Goal: Task Accomplishment & Management: Manage account settings

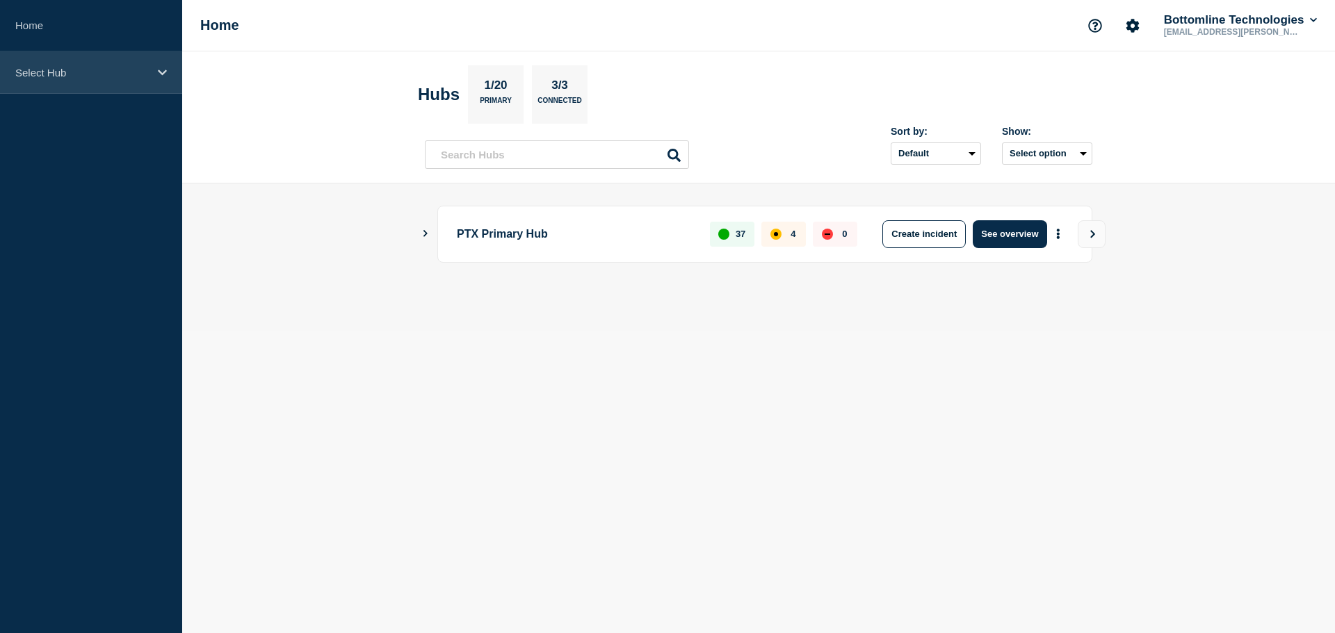
click at [94, 74] on p "Select Hub" at bounding box center [81, 73] width 133 height 12
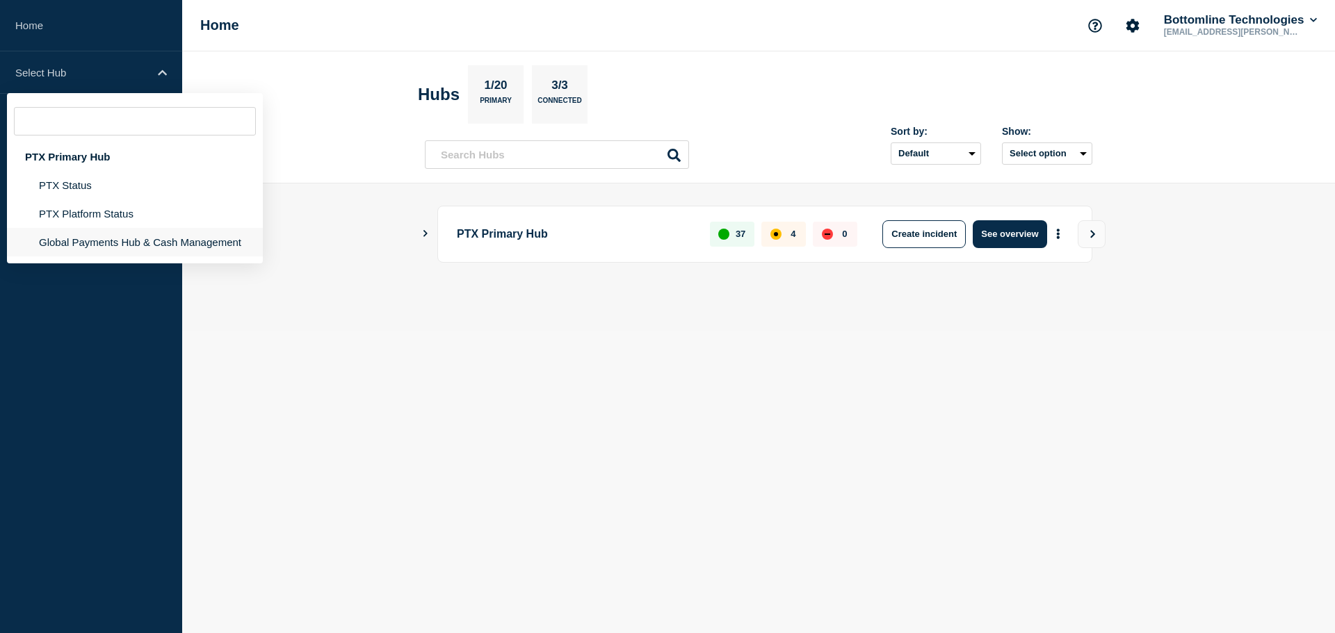
click at [96, 238] on li "Global Payments Hub & Cash Management" at bounding box center [135, 242] width 256 height 29
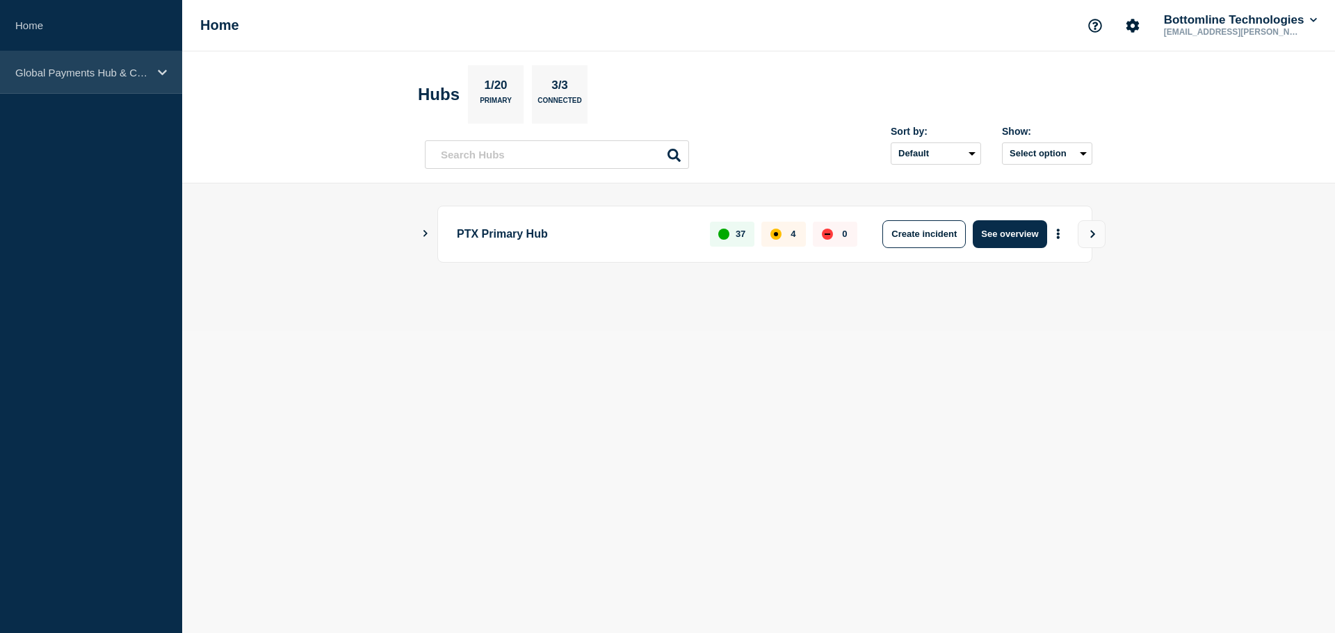
click at [100, 74] on p "Global Payments Hub & Cash Management" at bounding box center [81, 73] width 133 height 12
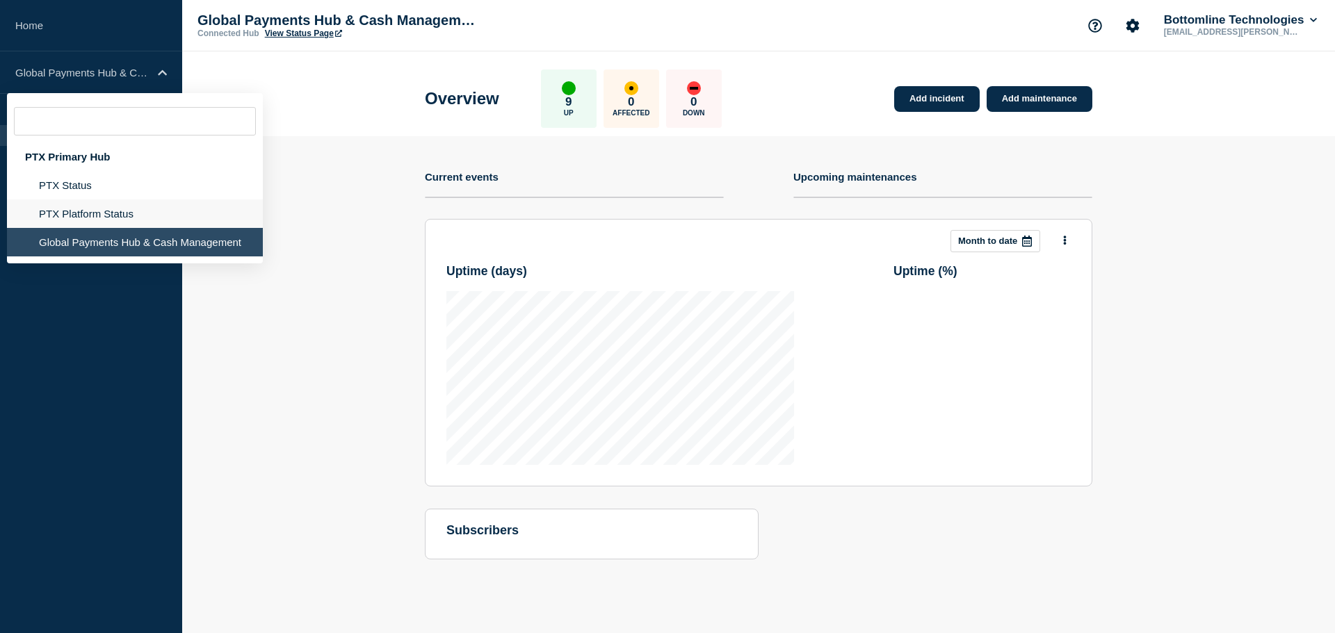
click at [85, 200] on li "PTX Platform Status" at bounding box center [135, 214] width 256 height 29
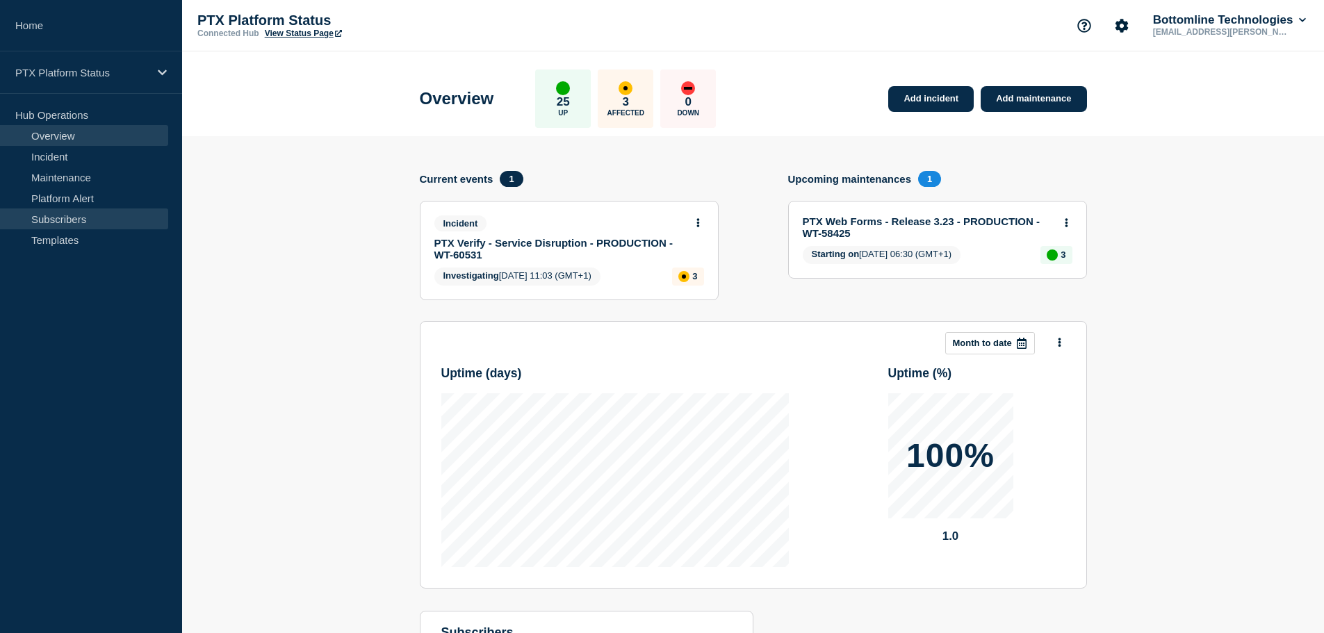
click at [76, 218] on link "Subscribers" at bounding box center [84, 219] width 168 height 21
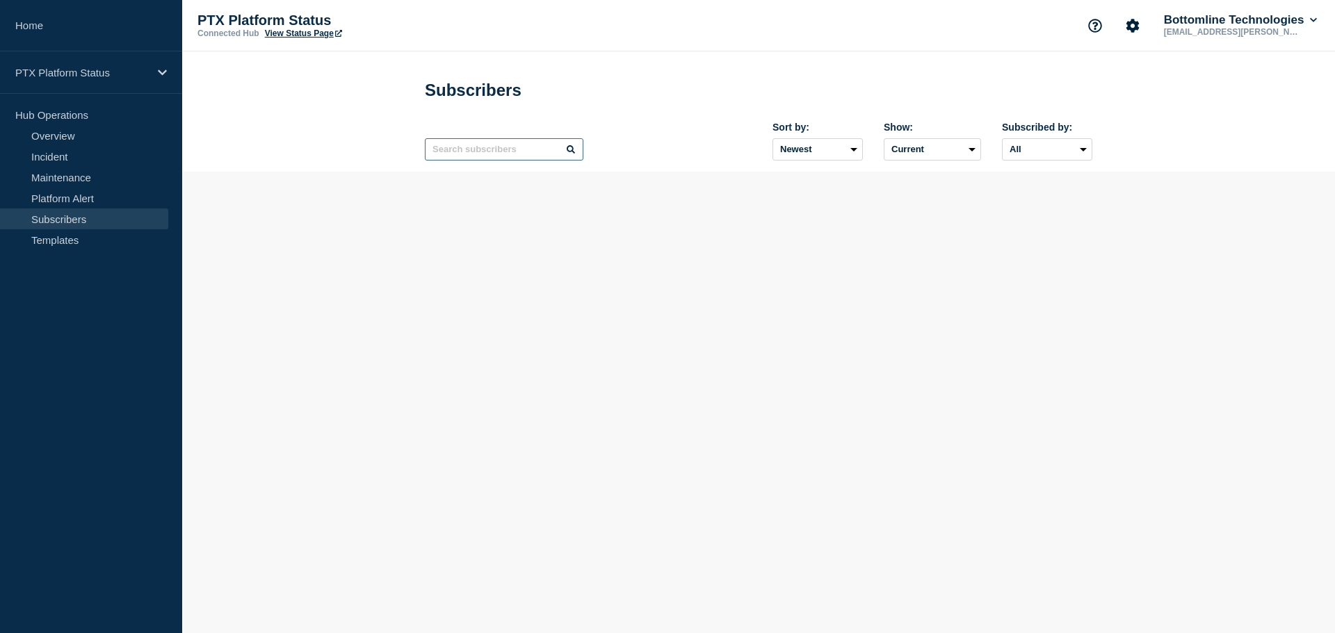
click at [485, 154] on input "text" at bounding box center [504, 149] width 159 height 22
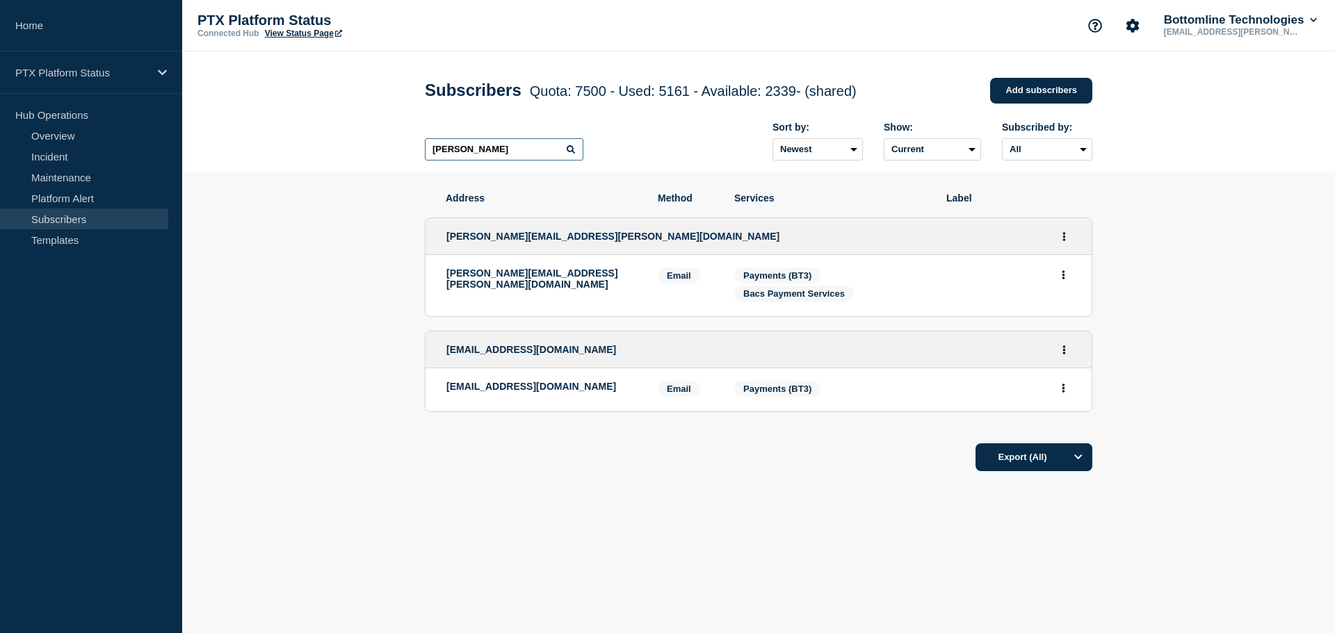
type input "[PERSON_NAME]"
click at [1071, 90] on link "Add subscribers" at bounding box center [1041, 91] width 102 height 26
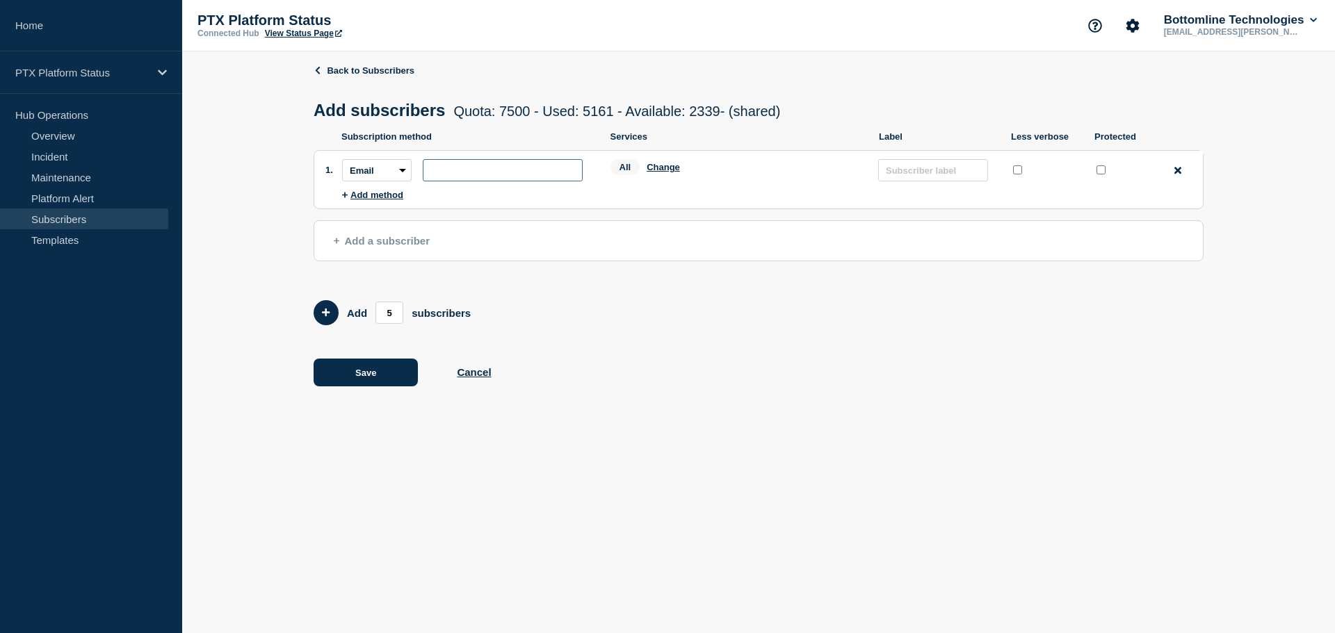
click at [456, 173] on input "subscription-address" at bounding box center [503, 170] width 160 height 22
paste input "[PERSON_NAME][EMAIL_ADDRESS][PERSON_NAME][DOMAIN_NAME]"
type input "[PERSON_NAME][EMAIL_ADDRESS][PERSON_NAME][DOMAIN_NAME]"
click at [663, 167] on button "Change" at bounding box center [663, 167] width 33 height 10
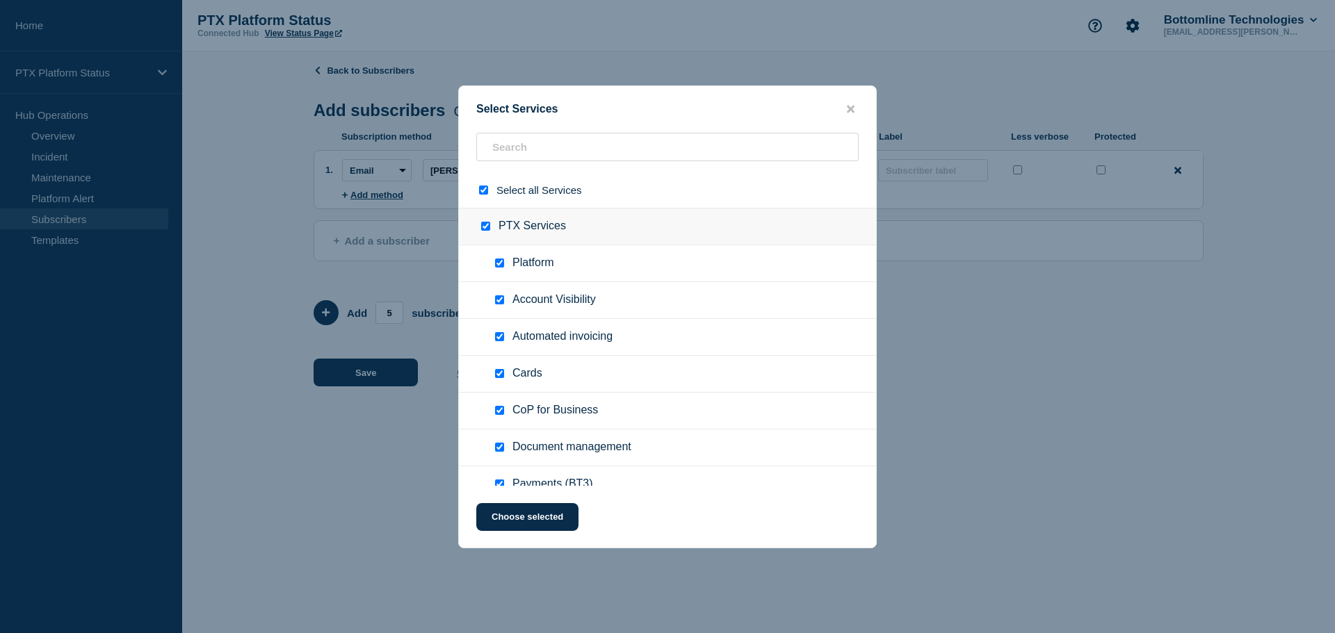
click at [482, 188] on input "select all checkbox" at bounding box center [483, 190] width 9 height 9
checkbox input "false"
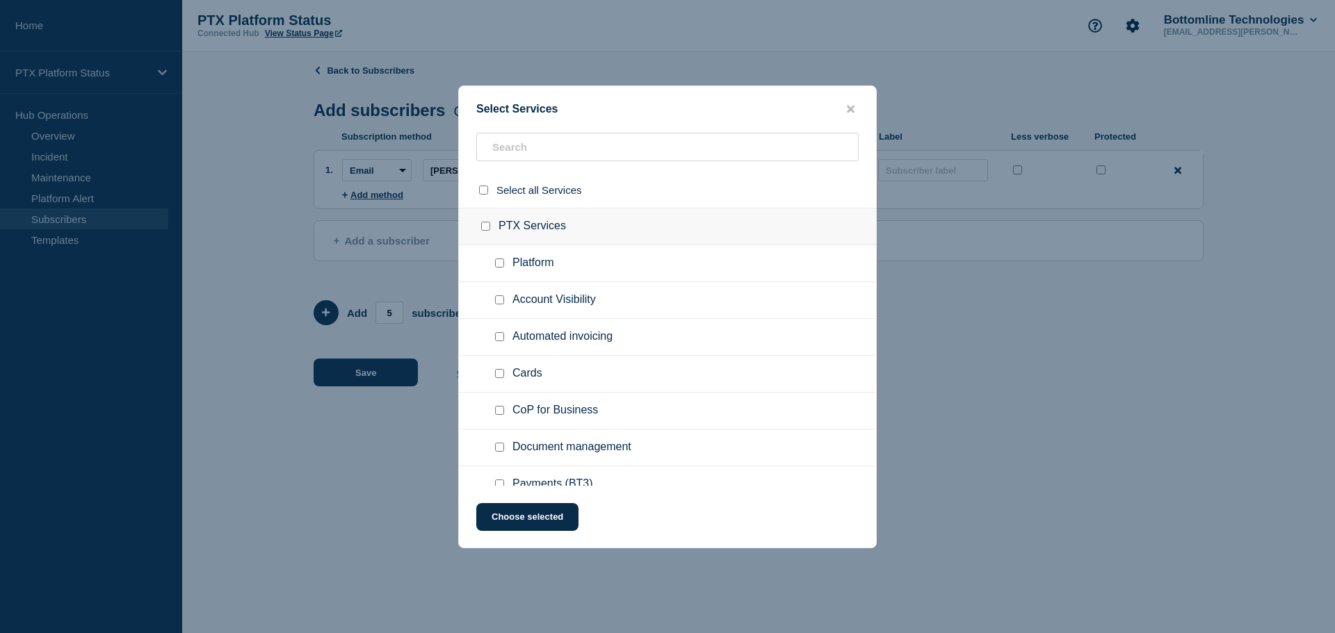
checkbox input "false"
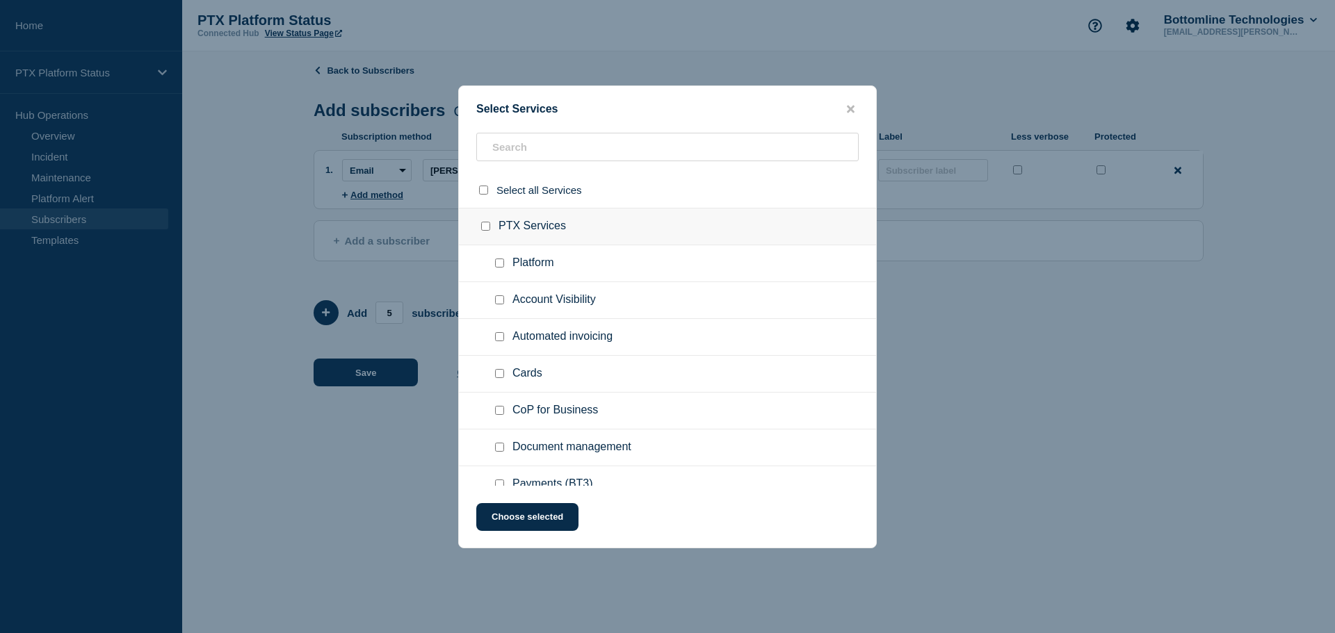
checkbox input "false"
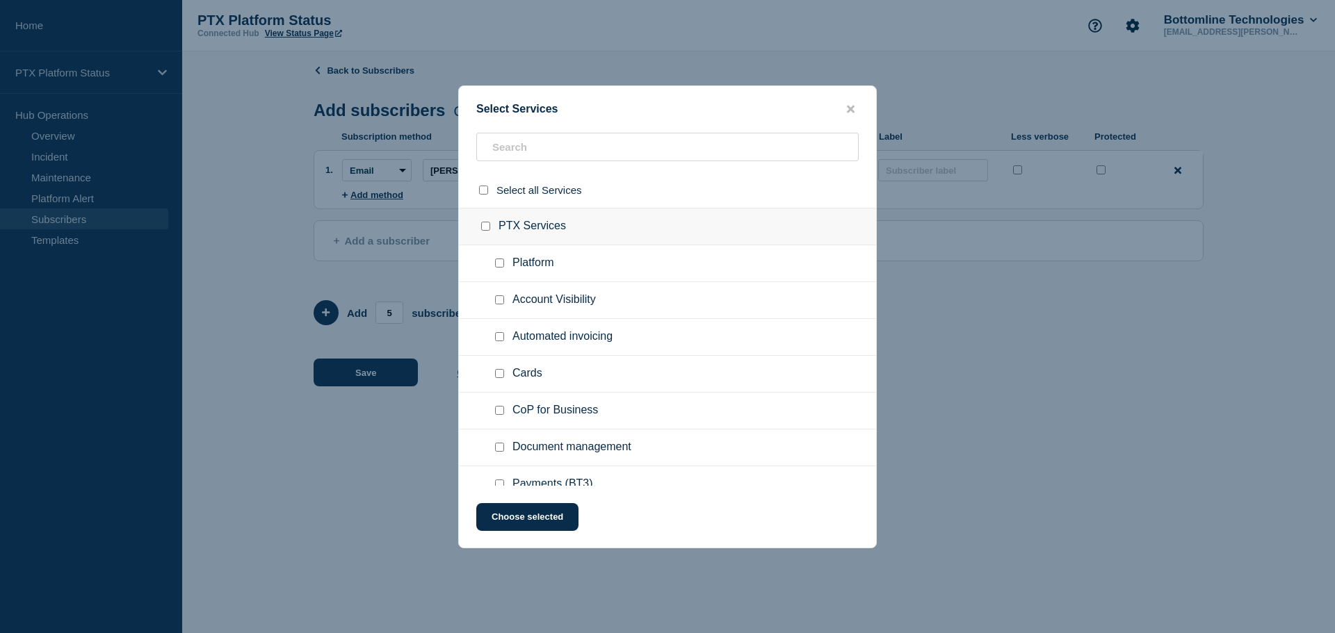
checkbox input "false"
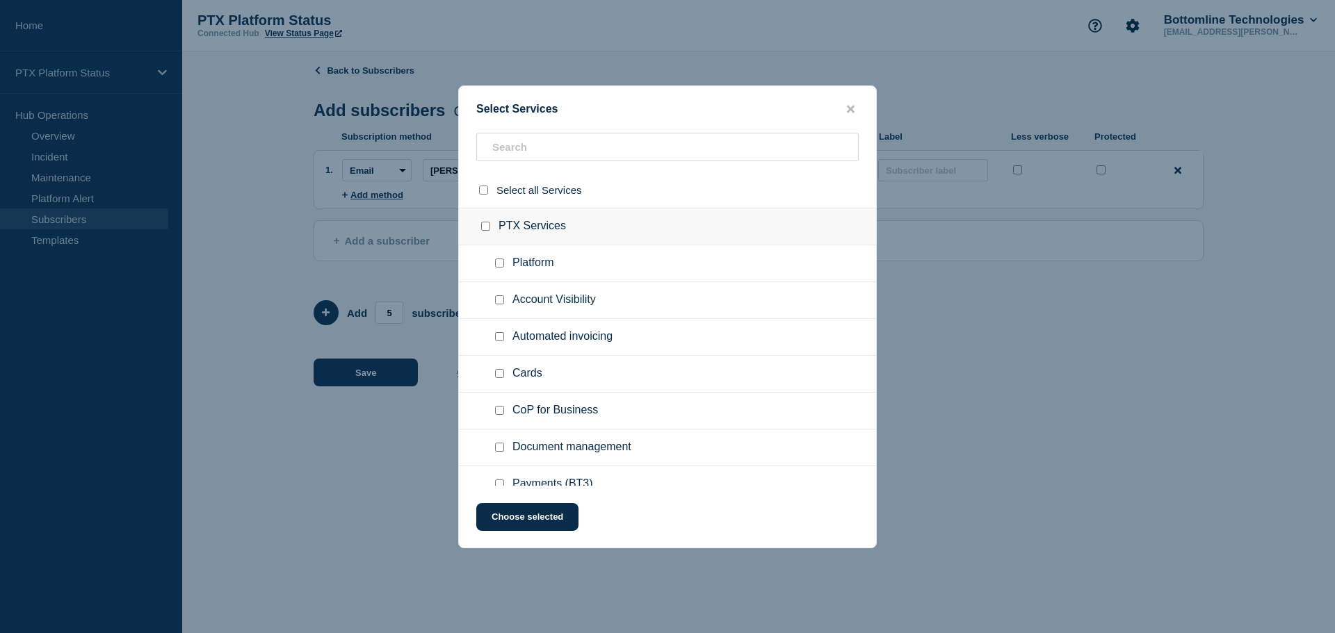
checkbox input "false"
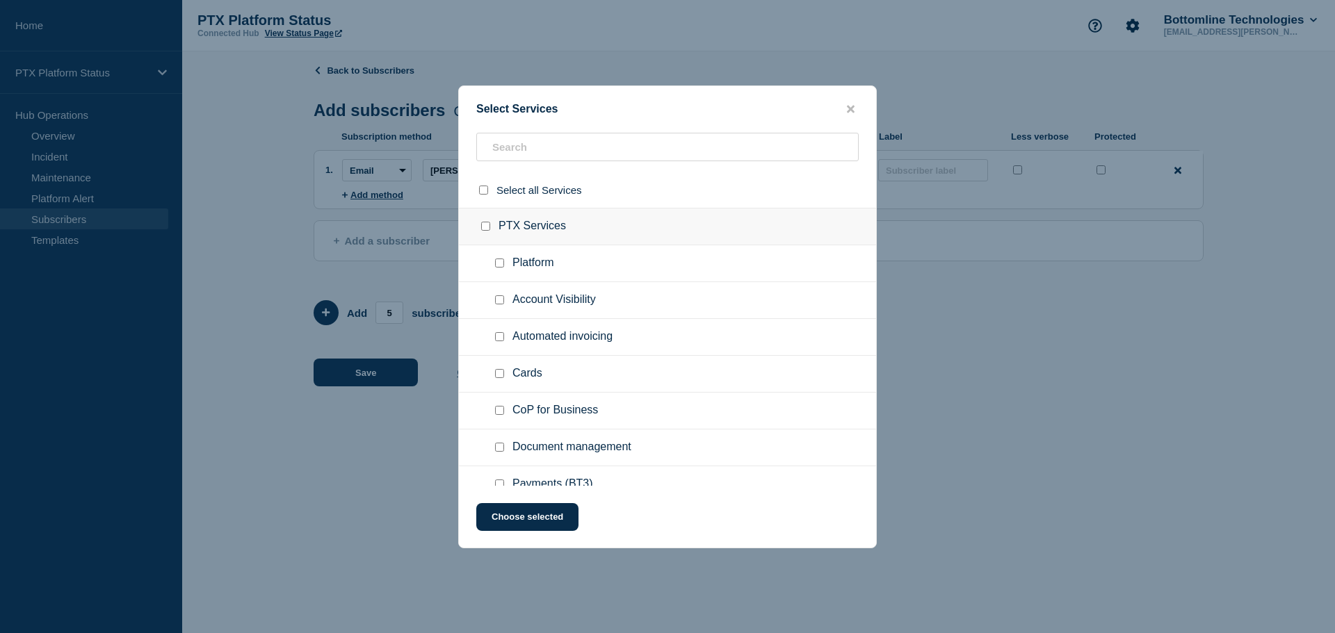
checkbox input "false"
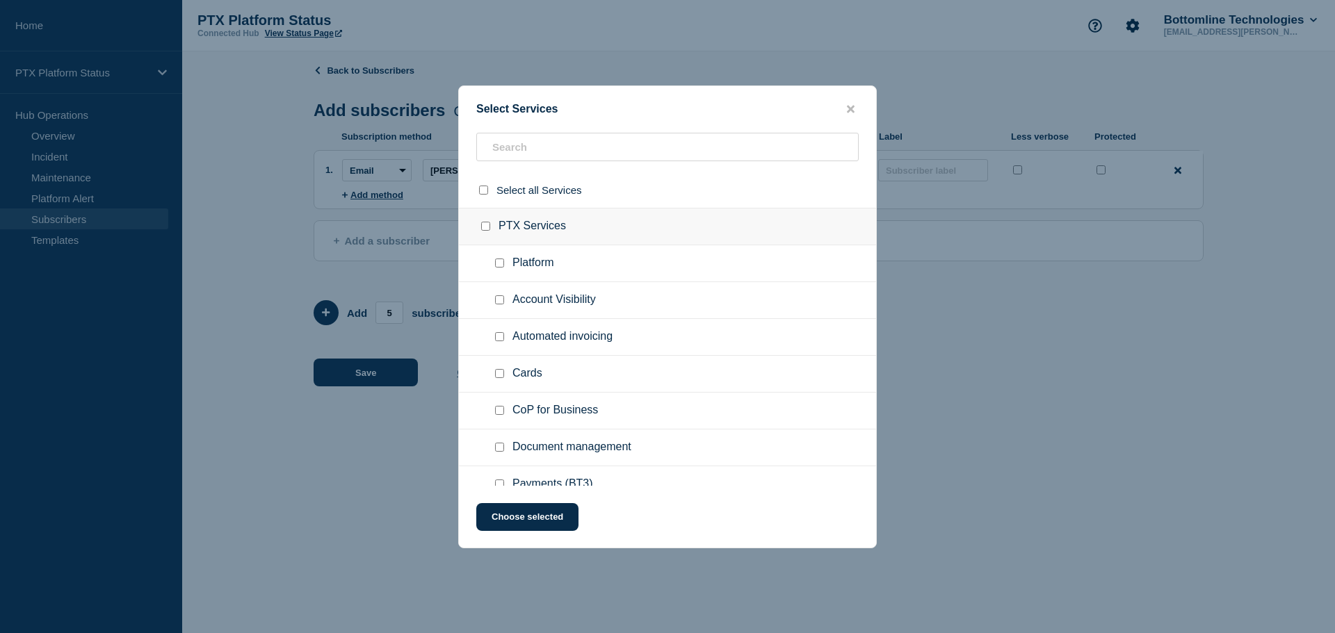
checkbox input "false"
click at [501, 263] on input "Platform checkbox" at bounding box center [499, 263] width 9 height 9
checkbox input "true"
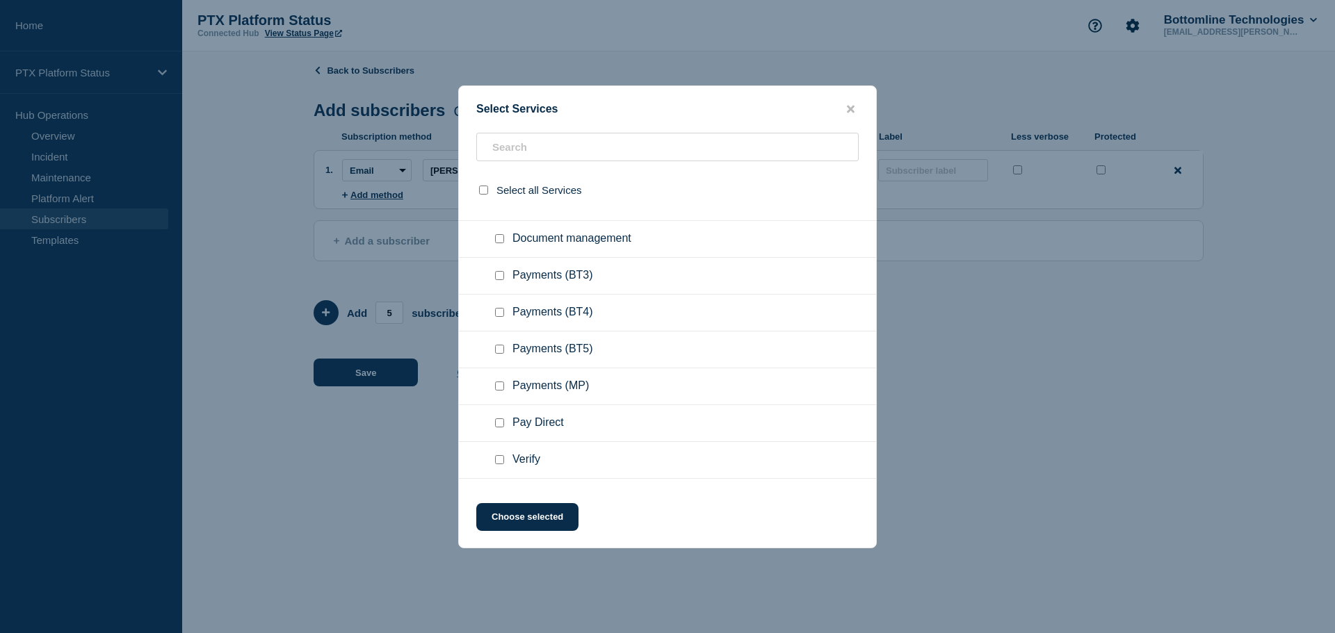
scroll to position [210, 0]
click at [499, 274] on input "Payments (BT3) checkbox" at bounding box center [499, 274] width 9 height 9
checkbox input "true"
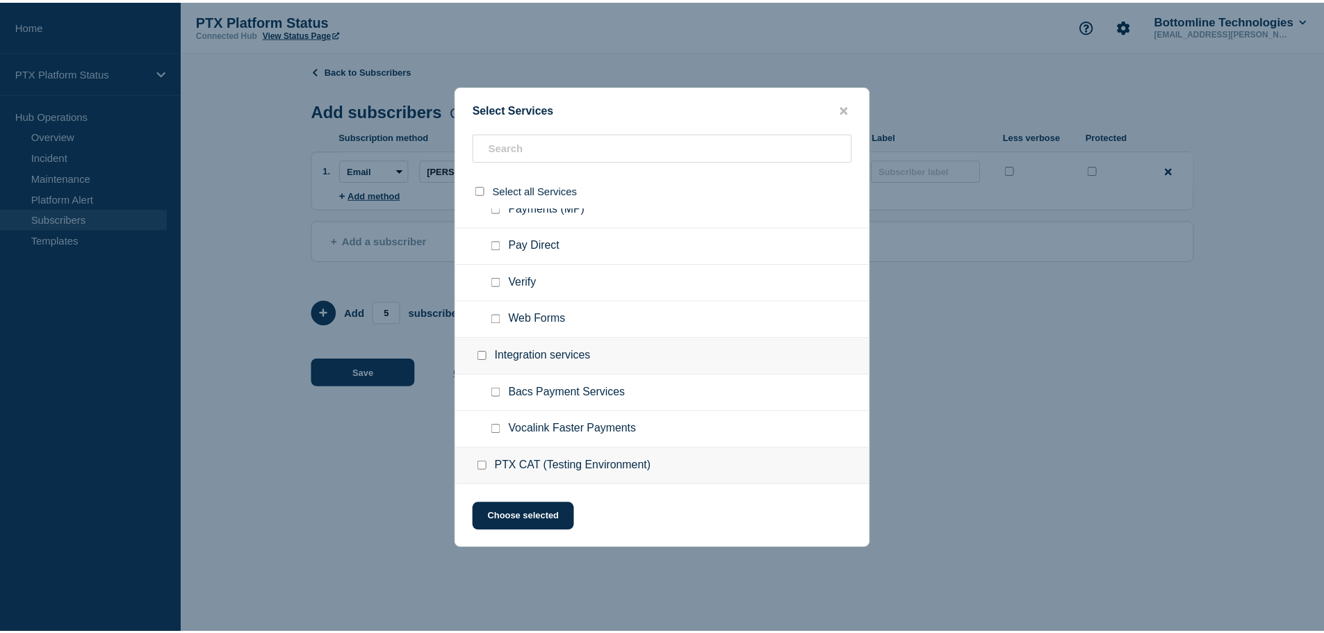
scroll to position [386, 0]
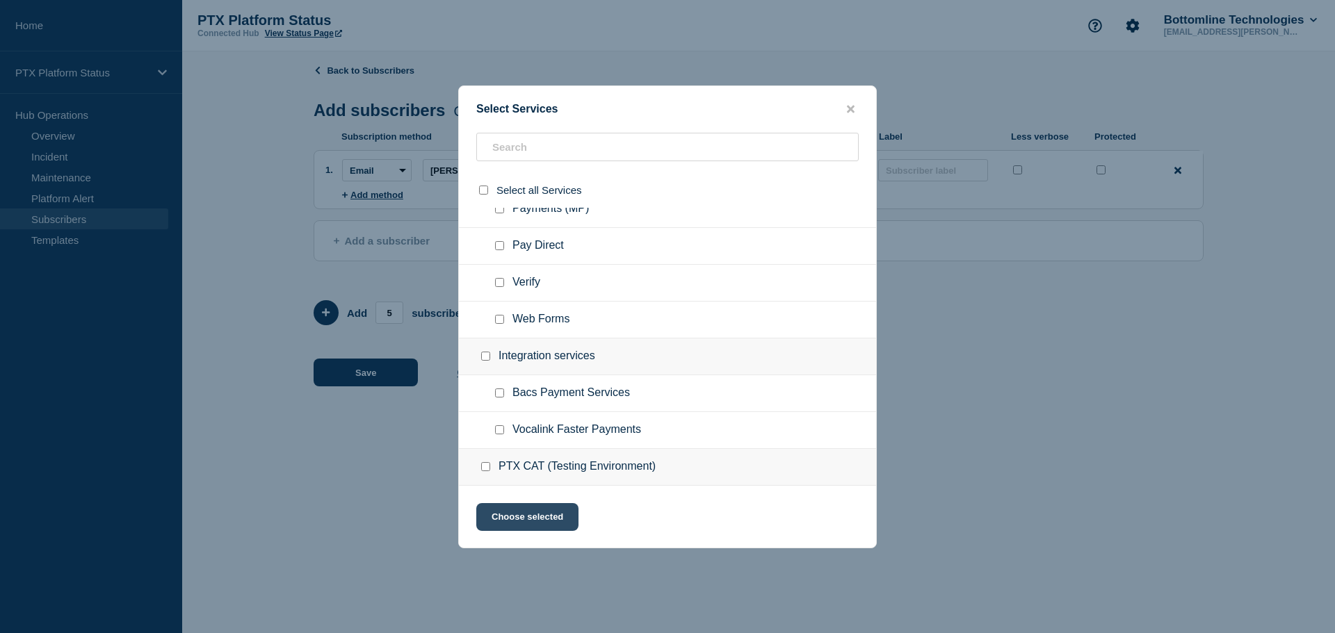
click at [533, 516] on button "Choose selected" at bounding box center [527, 517] width 102 height 28
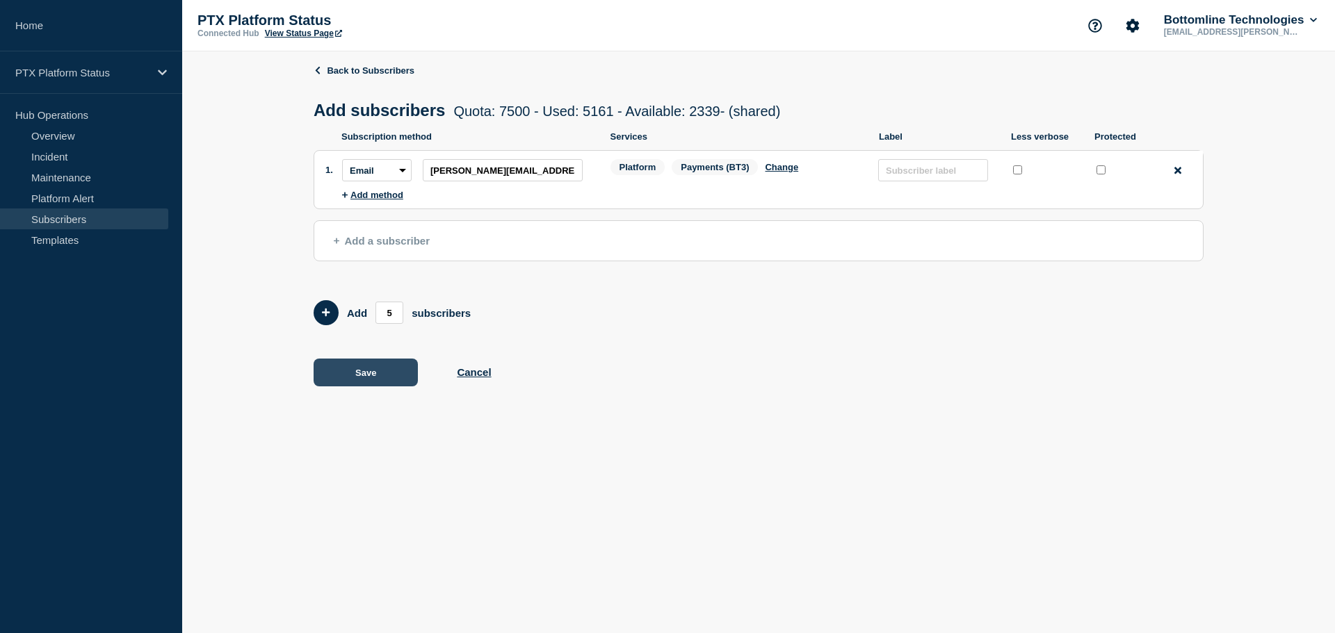
click at [364, 375] on button "Save" at bounding box center [366, 373] width 104 height 28
